Goal: Task Accomplishment & Management: Use online tool/utility

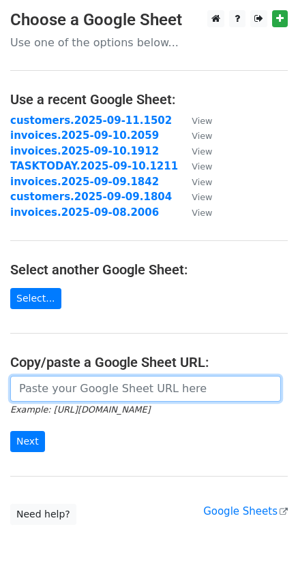
click at [68, 390] on input "url" at bounding box center [145, 389] width 270 height 26
paste input "https://docs.google.com/spreadsheets/d/1K7weeVcbVCLcDsCpDDPtH9hAkicnab7_5AdzCjE…"
type input "https://docs.google.com/spreadsheets/d/1K7weeVcbVCLcDsCpDDPtH9hAkicnab7_5AdzCjE…"
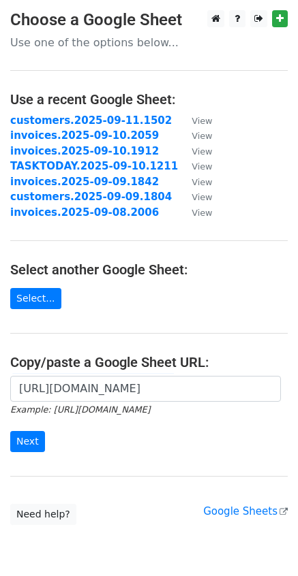
scroll to position [0, 0]
click at [28, 439] on input "Next" at bounding box center [27, 441] width 35 height 21
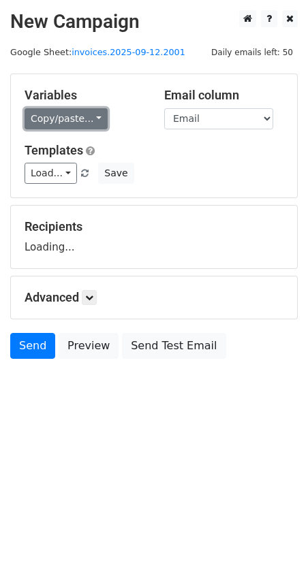
click at [91, 121] on link "Copy/paste..." at bounding box center [66, 118] width 83 height 21
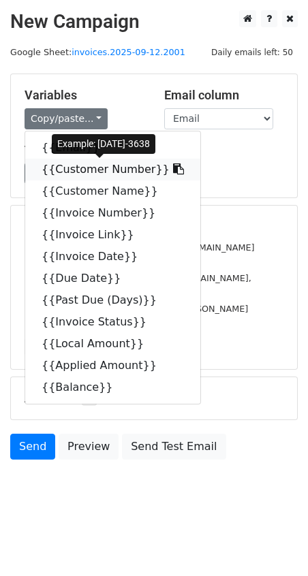
click at [173, 168] on icon at bounding box center [178, 168] width 11 height 11
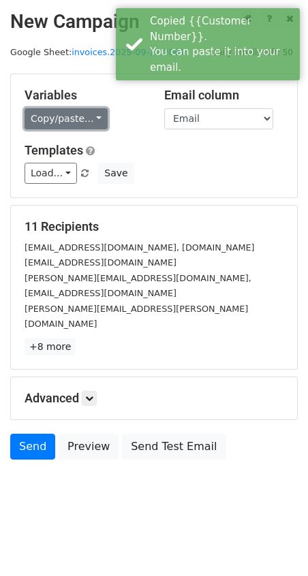
click at [97, 119] on link "Copy/paste..." at bounding box center [66, 118] width 83 height 21
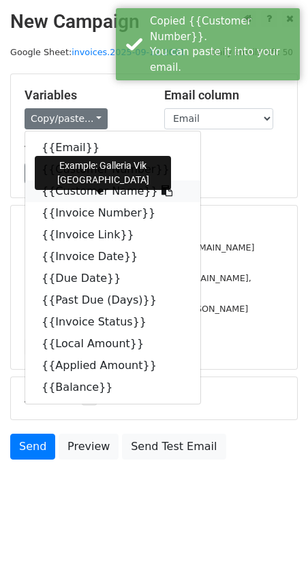
click at [161, 190] on icon at bounding box center [166, 190] width 11 height 11
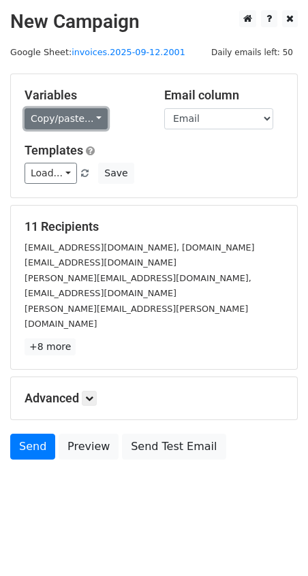
click at [92, 114] on link "Copy/paste..." at bounding box center [66, 118] width 83 height 21
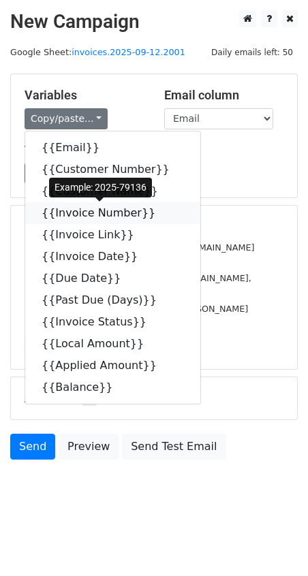
click at [134, 214] on link "{{Invoice Number}}" at bounding box center [112, 213] width 175 height 22
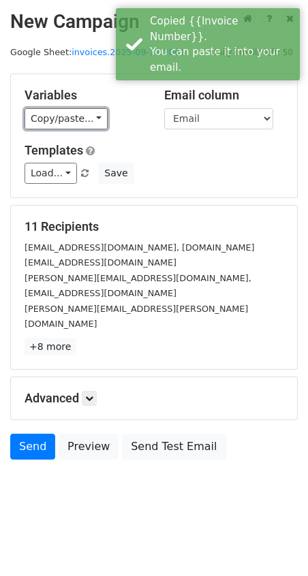
drag, startPoint x: 92, startPoint y: 121, endPoint x: 103, endPoint y: 167, distance: 47.6
click at [91, 121] on link "Copy/paste..." at bounding box center [66, 118] width 83 height 21
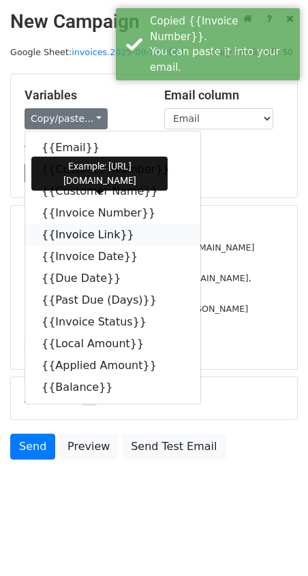
click at [138, 235] on icon at bounding box center [143, 234] width 11 height 11
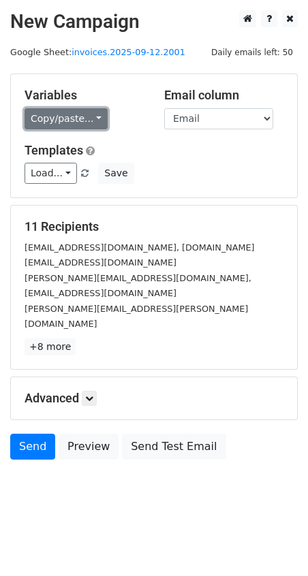
click at [92, 122] on link "Copy/paste..." at bounding box center [66, 118] width 83 height 21
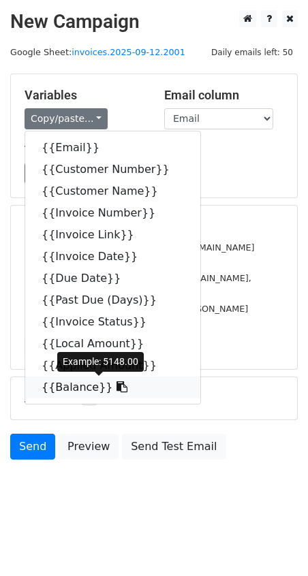
click at [116, 388] on icon at bounding box center [121, 386] width 11 height 11
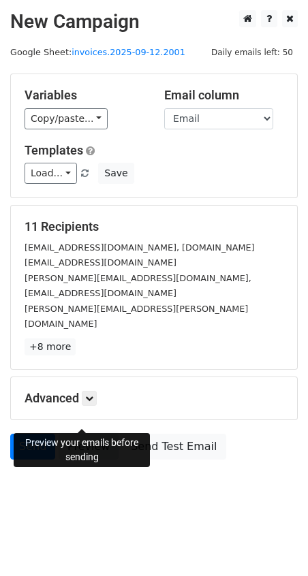
click at [69, 434] on link "Preview" at bounding box center [89, 447] width 60 height 26
click at [76, 434] on link "Preview" at bounding box center [89, 447] width 60 height 26
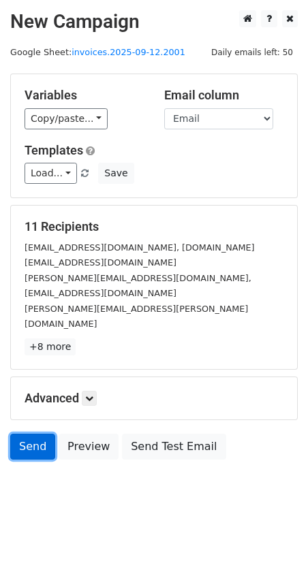
click at [43, 434] on link "Send" at bounding box center [32, 447] width 45 height 26
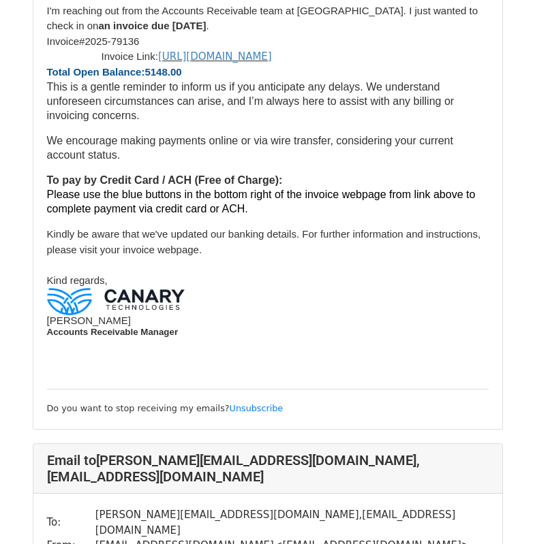
scroll to position [286, 0]
